Goal: Task Accomplishment & Management: Manage account settings

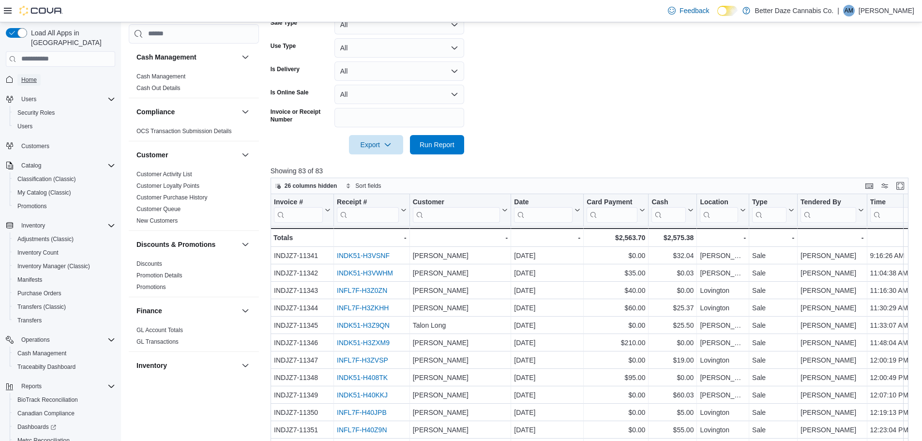
click at [27, 76] on span "Home" at bounding box center [28, 80] width 15 height 8
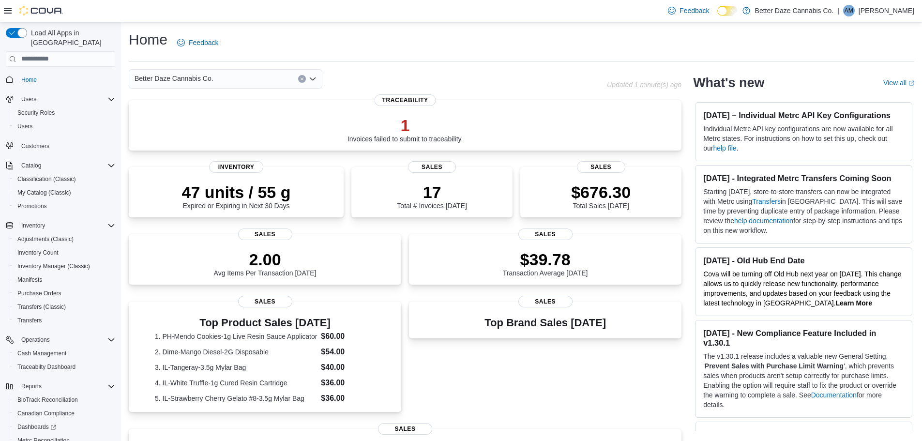
click at [193, 73] on span "Better Daze Cannabis Co." at bounding box center [174, 79] width 79 height 12
click at [188, 128] on button "Lovington" at bounding box center [226, 124] width 194 height 14
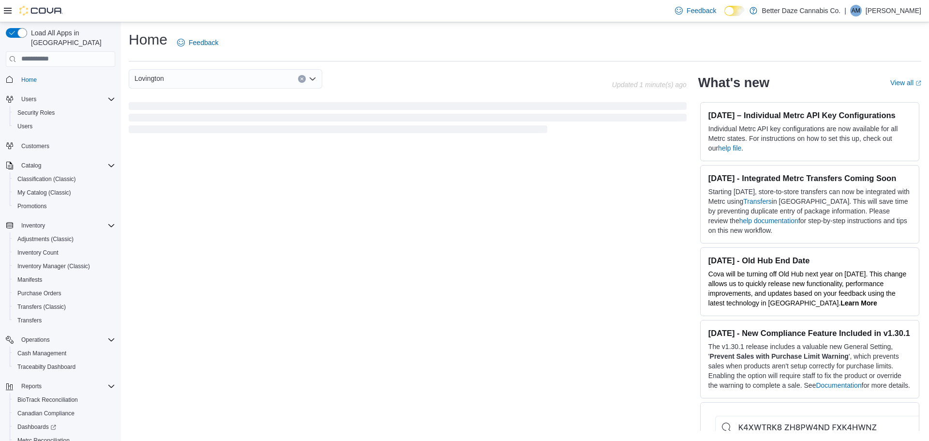
click at [193, 81] on div "Lovington" at bounding box center [226, 78] width 194 height 19
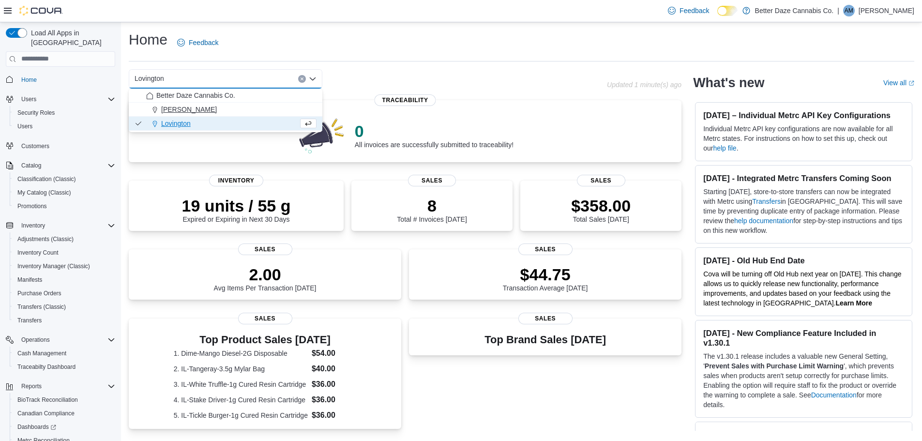
click at [183, 109] on div "[PERSON_NAME]" at bounding box center [231, 110] width 170 height 10
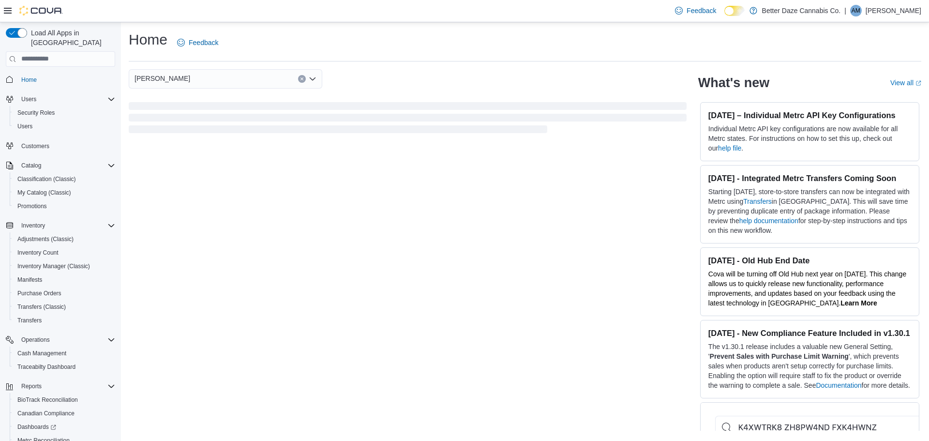
click at [188, 77] on div "[PERSON_NAME]" at bounding box center [226, 78] width 194 height 19
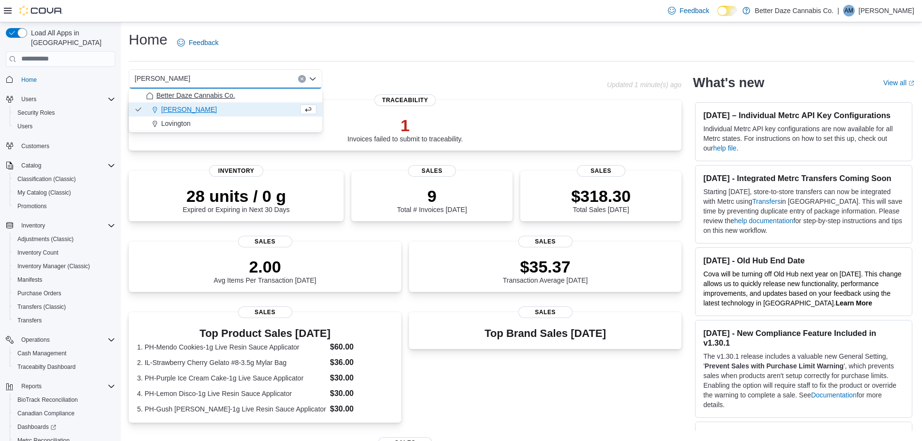
click at [188, 97] on span "Better Daze Cannabis Co." at bounding box center [195, 95] width 79 height 10
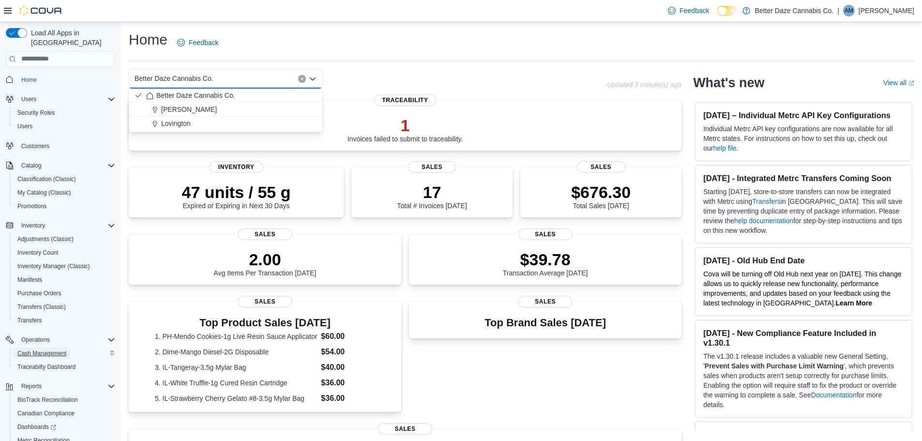
click at [52, 349] on span "Cash Management" at bounding box center [41, 353] width 49 height 8
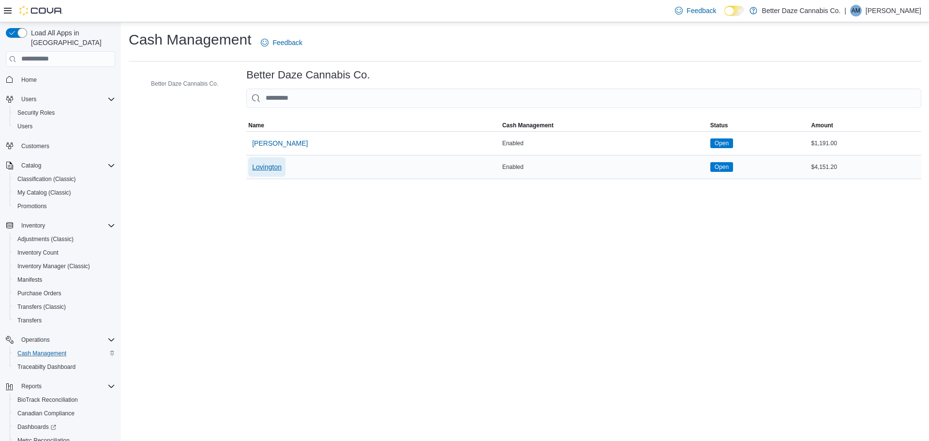
click at [266, 168] on span "Lovington" at bounding box center [267, 167] width 30 height 10
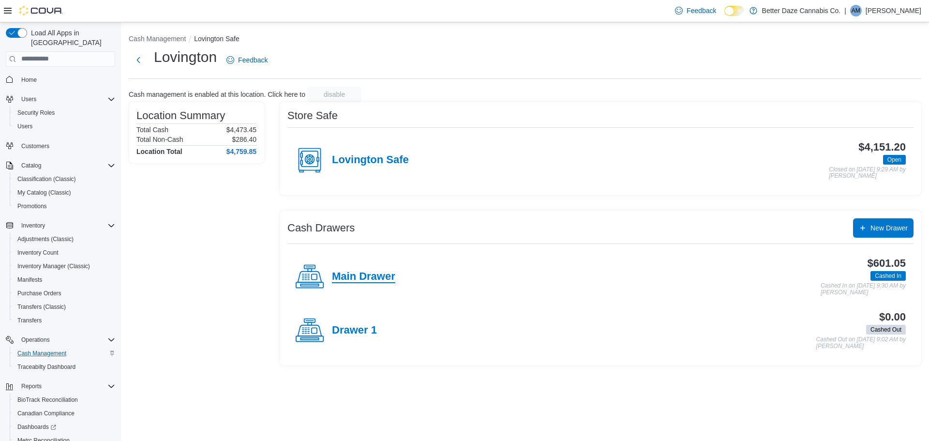
click at [350, 276] on h4 "Main Drawer" at bounding box center [363, 276] width 63 height 13
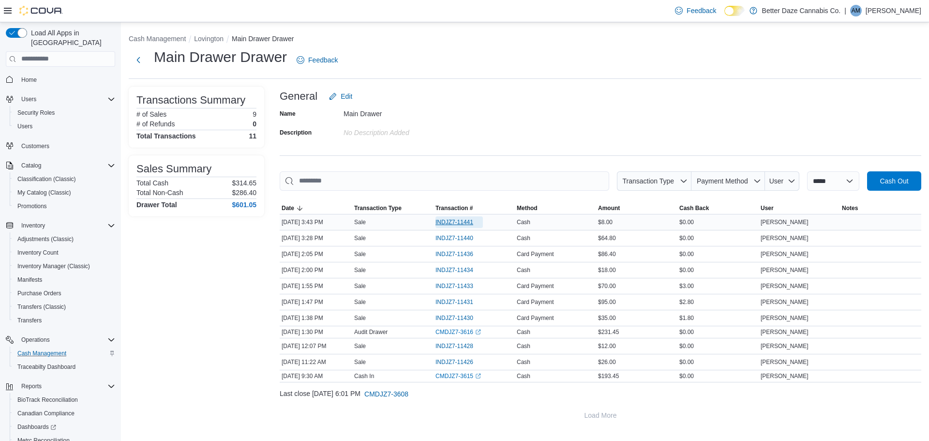
click at [463, 217] on span "INDJZ7-11441" at bounding box center [458, 222] width 47 height 12
click at [29, 76] on span "Home" at bounding box center [28, 80] width 15 height 8
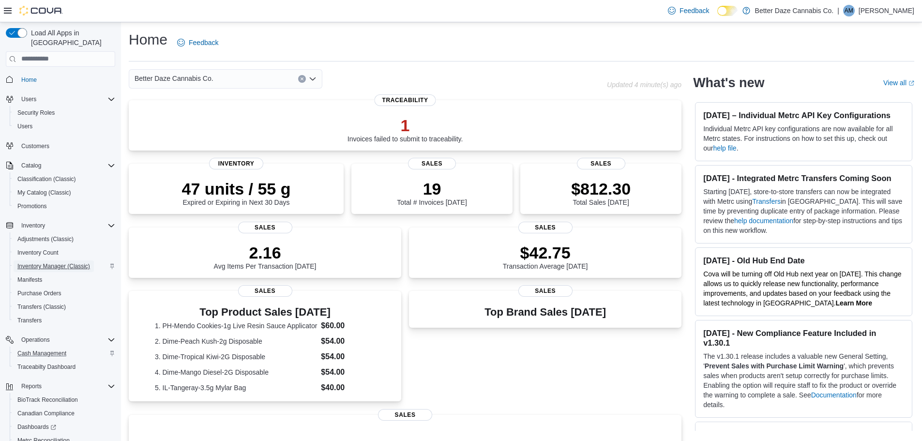
click at [58, 262] on span "Inventory Manager (Classic)" at bounding box center [53, 266] width 73 height 8
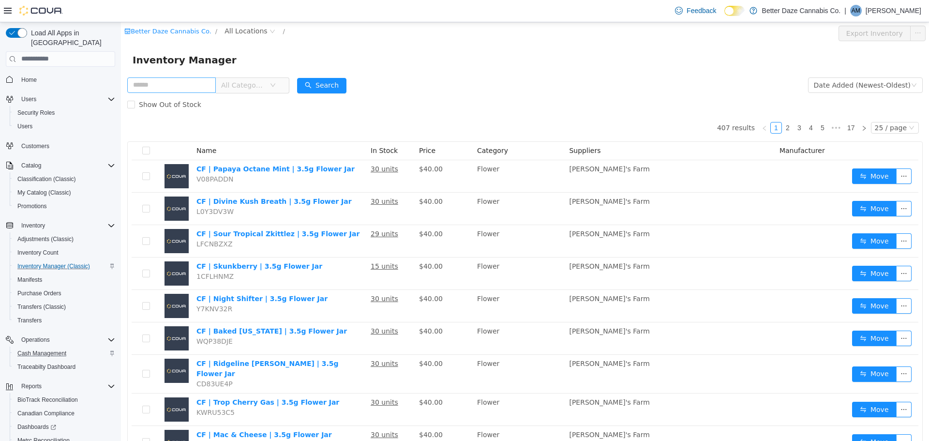
drag, startPoint x: 185, startPoint y: 89, endPoint x: 196, endPoint y: 89, distance: 11.1
click at [185, 89] on input "text" at bounding box center [171, 84] width 89 height 15
click at [265, 89] on span "All Categories" at bounding box center [243, 85] width 44 height 10
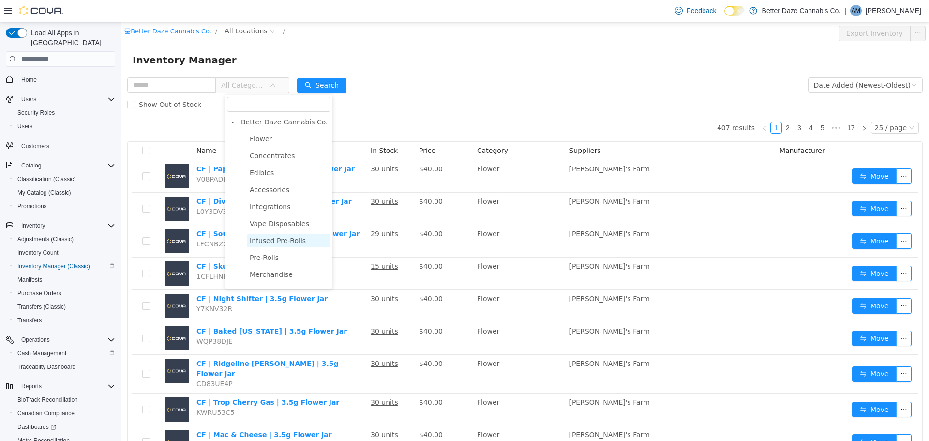
drag, startPoint x: 277, startPoint y: 243, endPoint x: 287, endPoint y: 246, distance: 10.4
click at [276, 241] on span "Infused Pre-Rolls" at bounding box center [278, 240] width 56 height 8
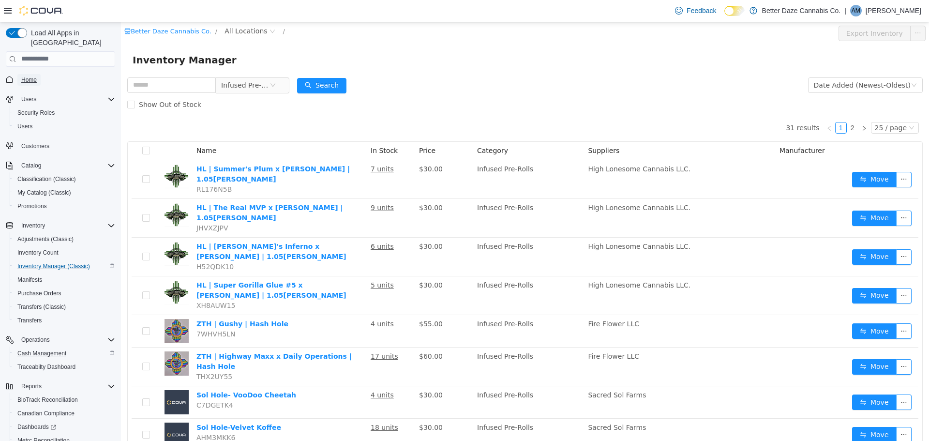
click at [26, 76] on span "Home" at bounding box center [28, 80] width 15 height 8
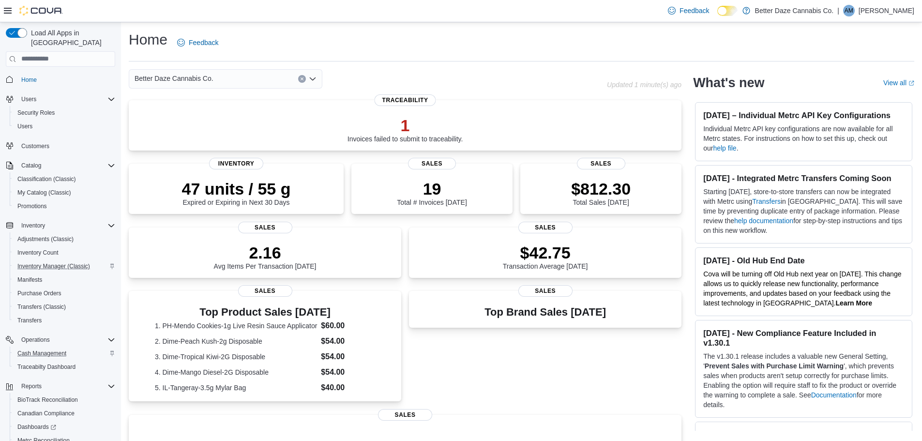
click at [909, 3] on div "Feedback Dark Mode Better Daze Cannabis Co. | AM [PERSON_NAME]" at bounding box center [789, 10] width 250 height 19
click at [909, 9] on p "[PERSON_NAME]" at bounding box center [886, 11] width 56 height 12
click at [859, 95] on span "Sign Out" at bounding box center [852, 95] width 26 height 10
